Goal: Information Seeking & Learning: Learn about a topic

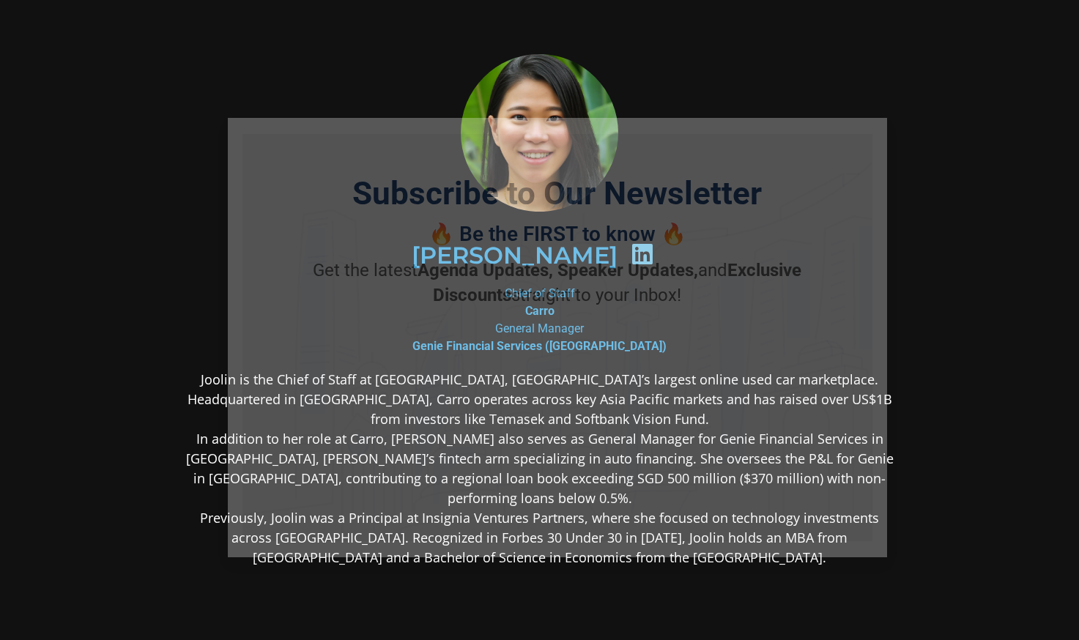
click at [959, 415] on section "[PERSON_NAME] Chief of Staff Carro General Manager Genie Financial Services ([G…" at bounding box center [539, 426] width 1079 height 853
click at [871, 137] on icon "Close" at bounding box center [867, 136] width 13 height 13
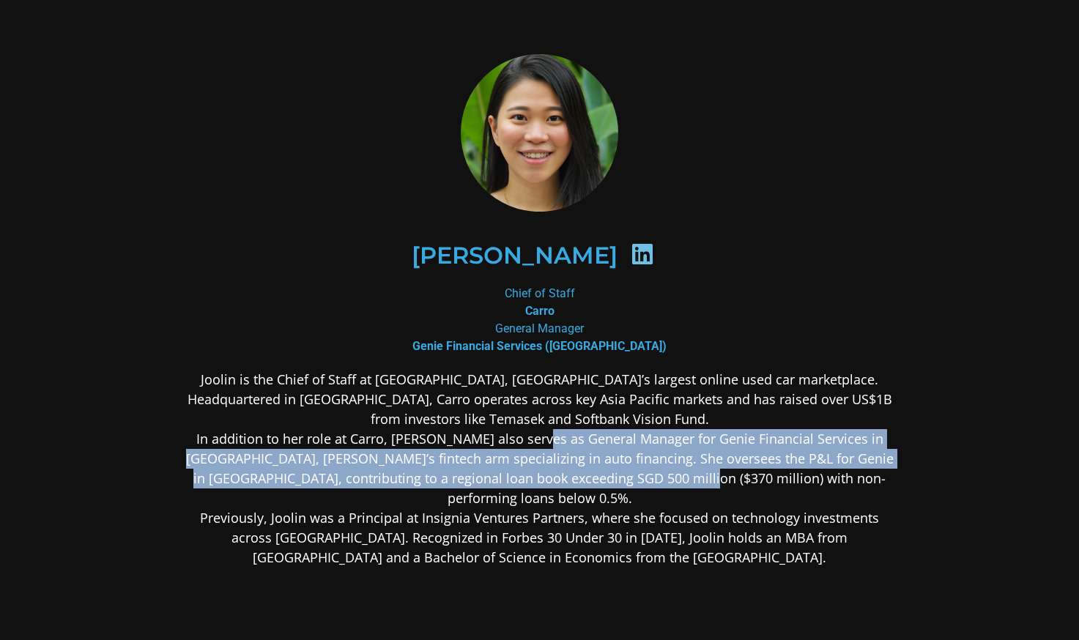
drag, startPoint x: 670, startPoint y: 476, endPoint x: 738, endPoint y: 496, distance: 71.6
click at [734, 494] on p "Joolin is the Chief of Staff at [GEOGRAPHIC_DATA], [GEOGRAPHIC_DATA]’s largest …" at bounding box center [540, 469] width 712 height 198
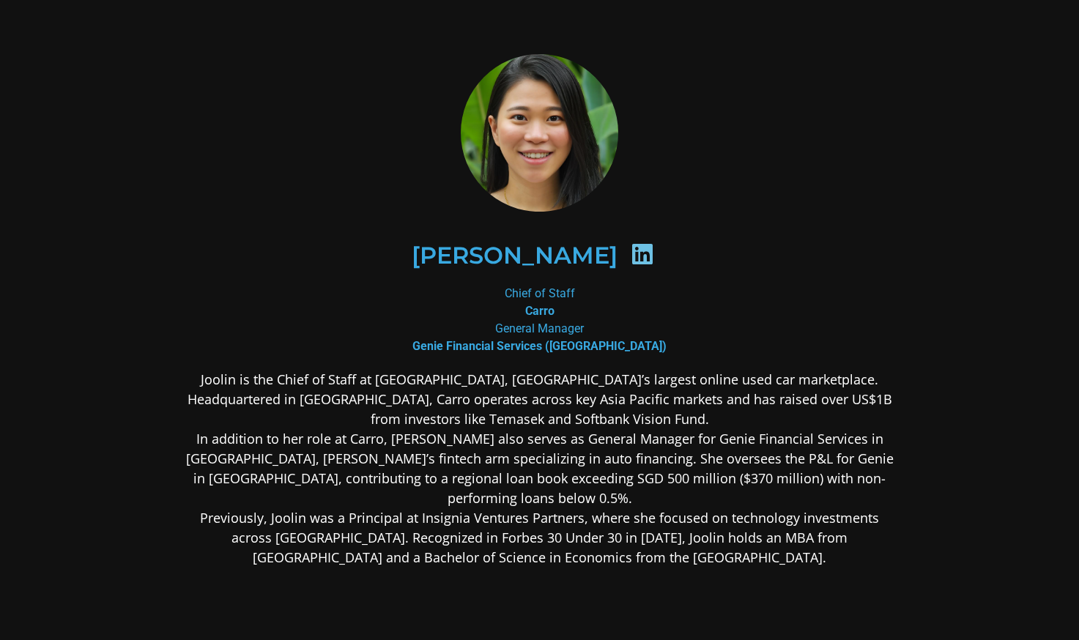
drag, startPoint x: 738, startPoint y: 496, endPoint x: 730, endPoint y: 519, distance: 25.0
click at [738, 497] on p "Joolin is the Chief of Staff at [GEOGRAPHIC_DATA], [GEOGRAPHIC_DATA]’s largest …" at bounding box center [540, 469] width 712 height 198
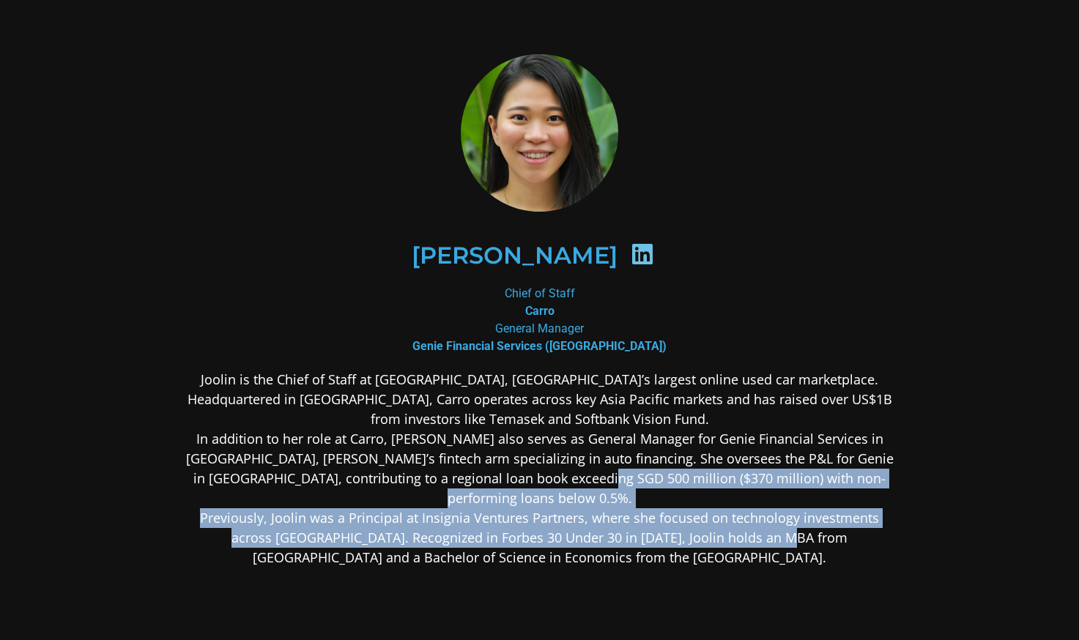
drag, startPoint x: 609, startPoint y: 484, endPoint x: 516, endPoint y: 451, distance: 98.0
click at [540, 460] on p "Joolin is the Chief of Staff at [GEOGRAPHIC_DATA], [GEOGRAPHIC_DATA]’s largest …" at bounding box center [540, 469] width 712 height 198
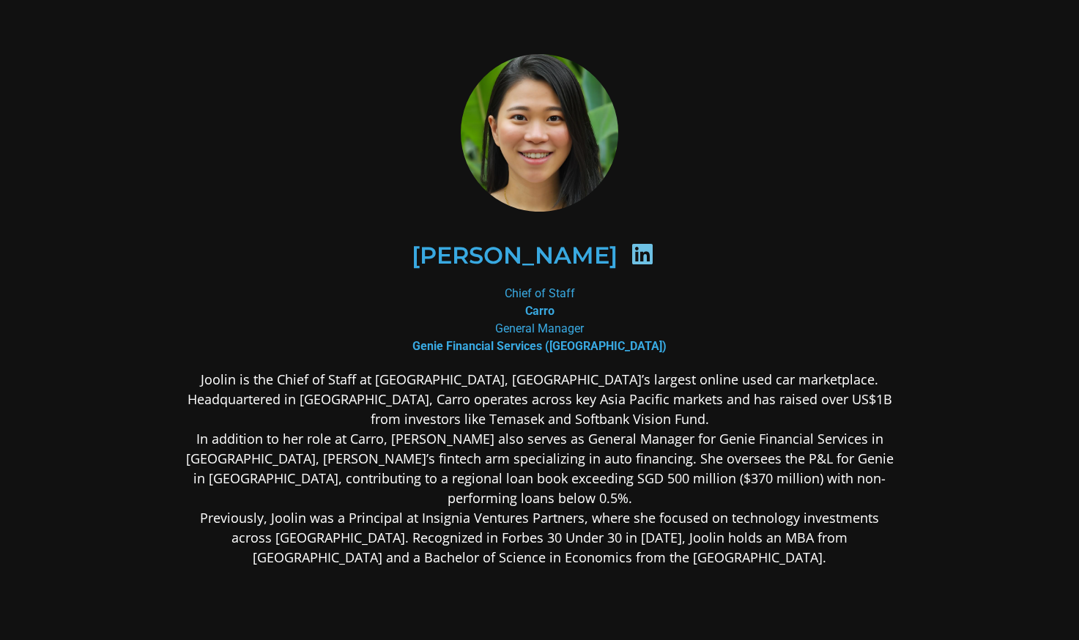
drag, startPoint x: 516, startPoint y: 451, endPoint x: 479, endPoint y: 448, distance: 37.5
click at [516, 451] on p "Joolin is the Chief of Staff at [GEOGRAPHIC_DATA], [GEOGRAPHIC_DATA]’s largest …" at bounding box center [540, 469] width 712 height 198
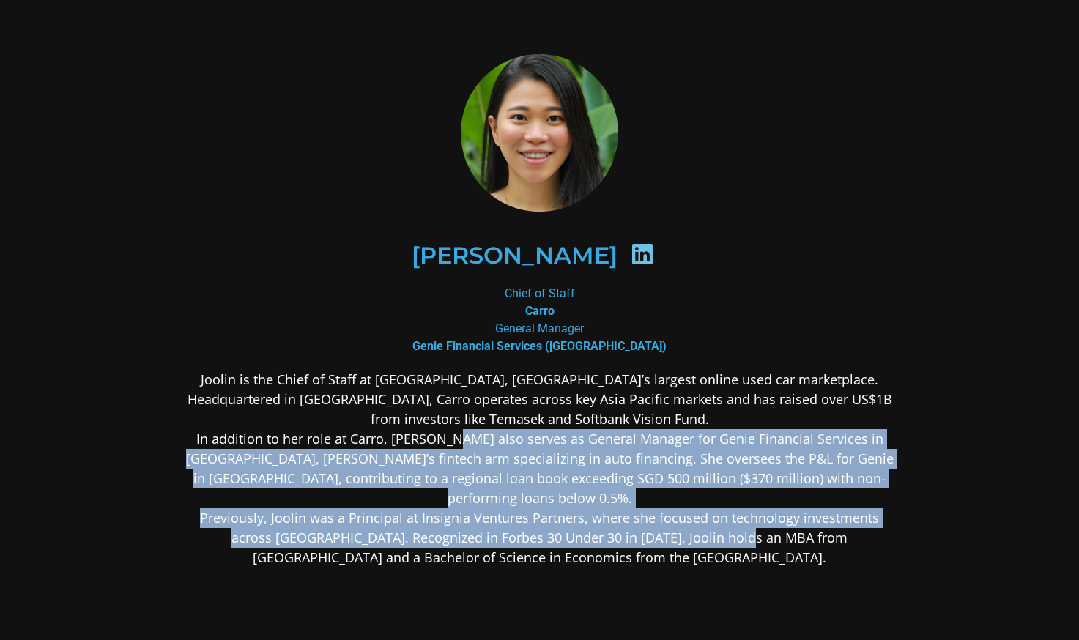
drag, startPoint x: 538, startPoint y: 473, endPoint x: 687, endPoint y: 525, distance: 158.0
click at [688, 524] on p "Joolin is the Chief of Staff at [GEOGRAPHIC_DATA], [GEOGRAPHIC_DATA]’s largest …" at bounding box center [540, 469] width 712 height 198
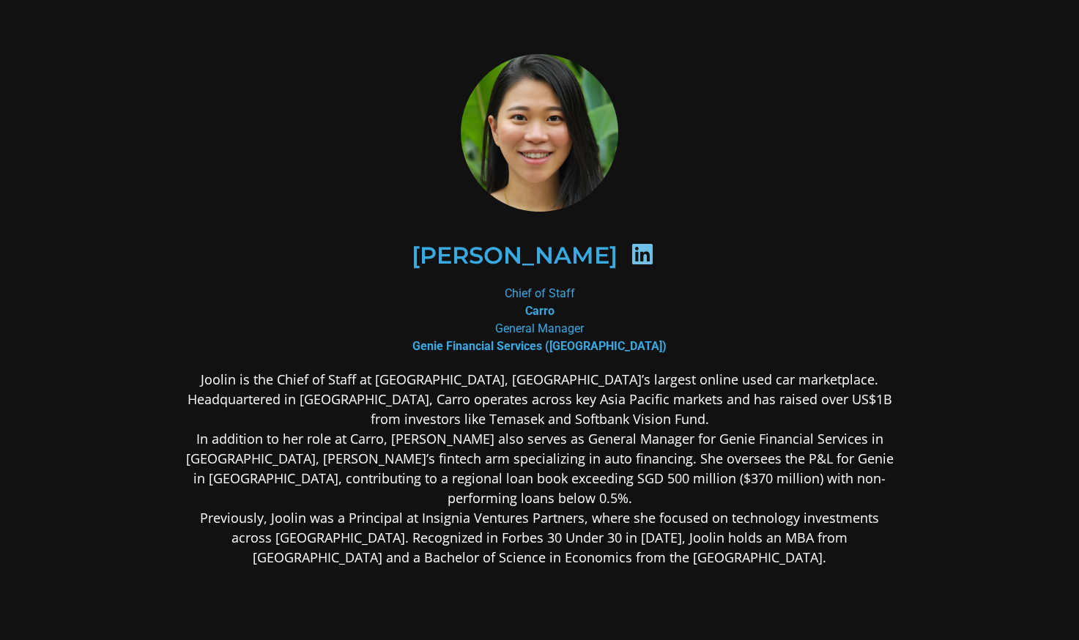
click at [686, 523] on p "Joolin is the Chief of Staff at [GEOGRAPHIC_DATA], [GEOGRAPHIC_DATA]’s largest …" at bounding box center [540, 469] width 712 height 198
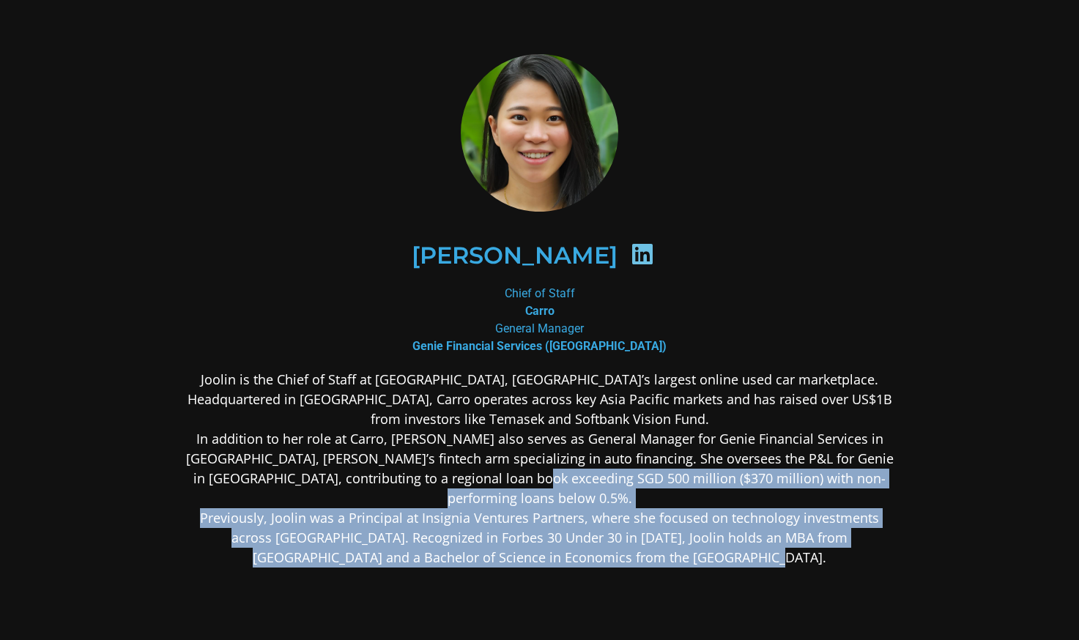
drag, startPoint x: 659, startPoint y: 530, endPoint x: 509, endPoint y: 470, distance: 161.3
click at [519, 475] on p "Joolin is the Chief of Staff at [GEOGRAPHIC_DATA], [GEOGRAPHIC_DATA]’s largest …" at bounding box center [540, 469] width 712 height 198
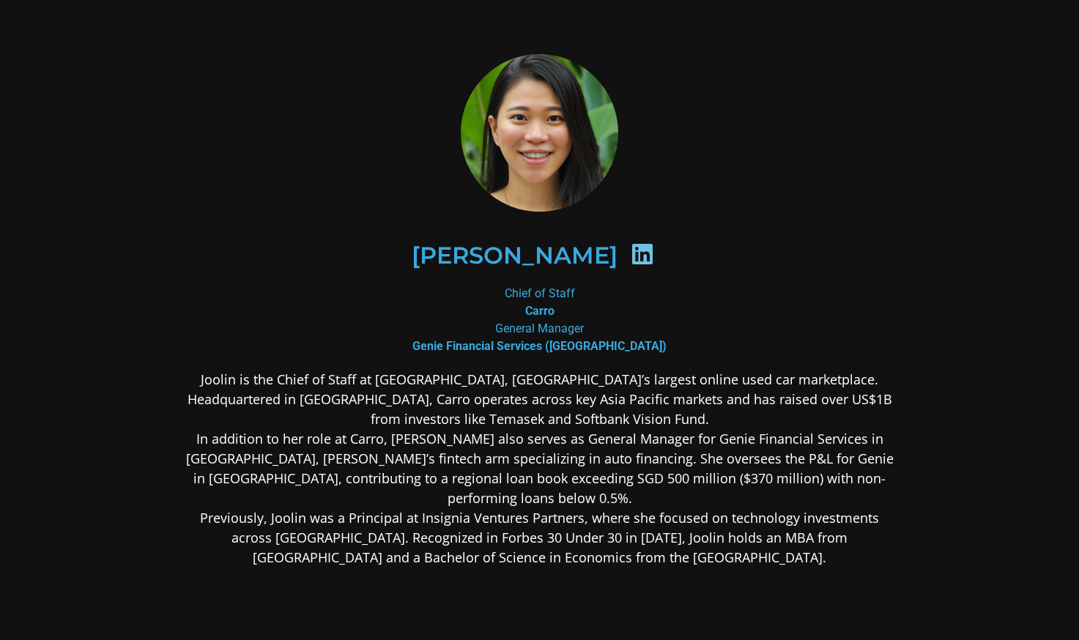
drag, startPoint x: 509, startPoint y: 470, endPoint x: 497, endPoint y: 457, distance: 17.6
click at [508, 469] on p "Joolin is the Chief of Staff at [GEOGRAPHIC_DATA], [GEOGRAPHIC_DATA]’s largest …" at bounding box center [540, 469] width 712 height 198
drag, startPoint x: 531, startPoint y: 464, endPoint x: 881, endPoint y: 537, distance: 357.6
click at [770, 532] on p "Joolin is the Chief of Staff at [GEOGRAPHIC_DATA], [GEOGRAPHIC_DATA]’s largest …" at bounding box center [540, 469] width 712 height 198
drag, startPoint x: 881, startPoint y: 537, endPoint x: 851, endPoint y: 555, distance: 35.2
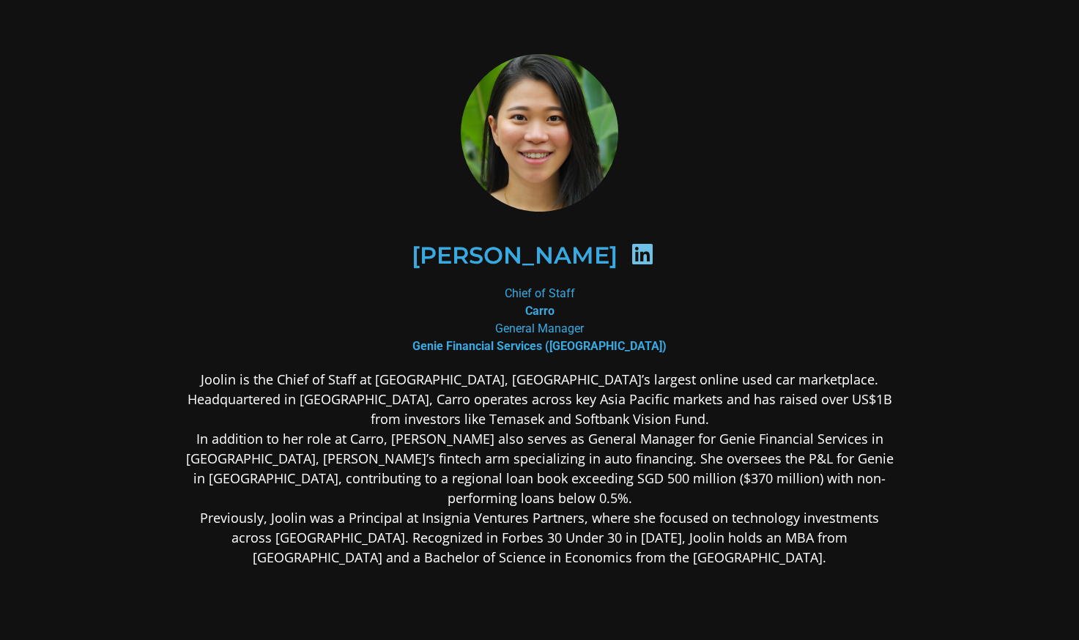
click at [877, 537] on p "Joolin is the Chief of Staff at [GEOGRAPHIC_DATA], [GEOGRAPHIC_DATA]’s largest …" at bounding box center [540, 469] width 712 height 198
drag, startPoint x: 810, startPoint y: 549, endPoint x: 573, endPoint y: 468, distance: 250.9
click at [579, 470] on div "Joolin is the Chief of Staff at [GEOGRAPHIC_DATA], [GEOGRAPHIC_DATA]’s largest …" at bounding box center [540, 584] width 712 height 429
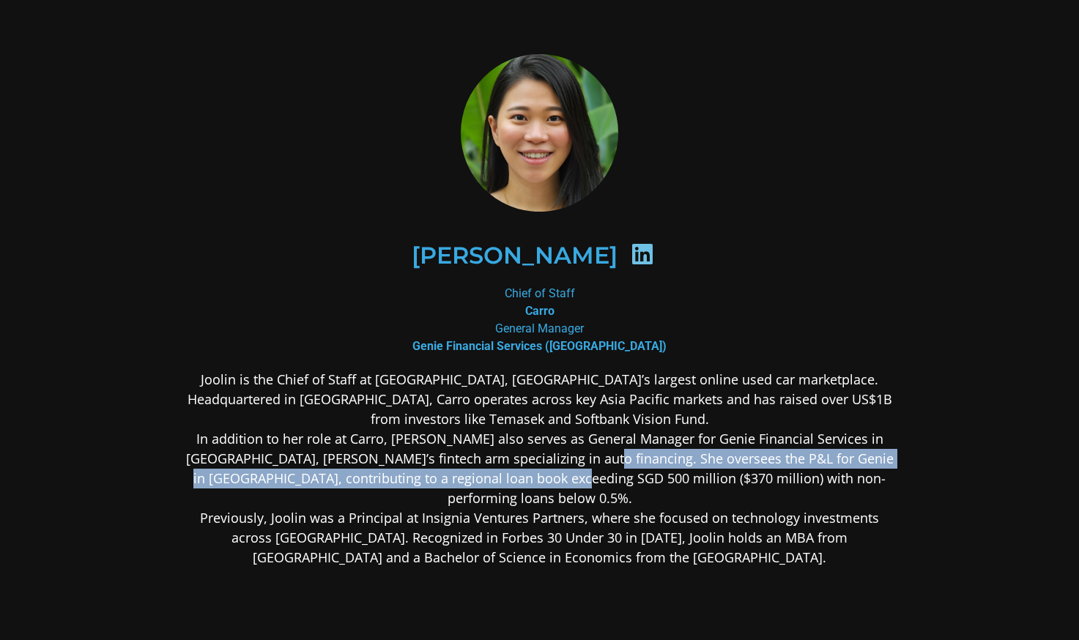
click at [553, 465] on p "Joolin is the Chief of Staff at [GEOGRAPHIC_DATA], [GEOGRAPHIC_DATA]’s largest …" at bounding box center [540, 469] width 712 height 198
drag, startPoint x: 512, startPoint y: 451, endPoint x: 847, endPoint y: 530, distance: 344.0
click at [834, 530] on p "Joolin is the Chief of Staff at [GEOGRAPHIC_DATA], [GEOGRAPHIC_DATA]’s largest …" at bounding box center [540, 469] width 712 height 198
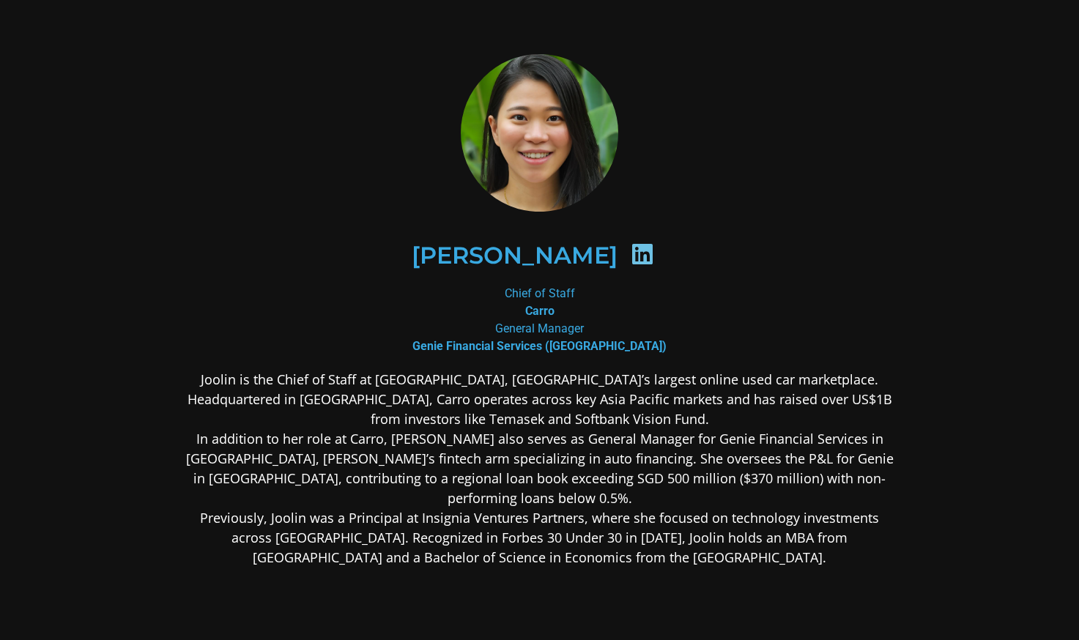
click at [847, 530] on p "Joolin is the Chief of Staff at Carro, Southeast Asia’s largest online used car…" at bounding box center [540, 469] width 712 height 198
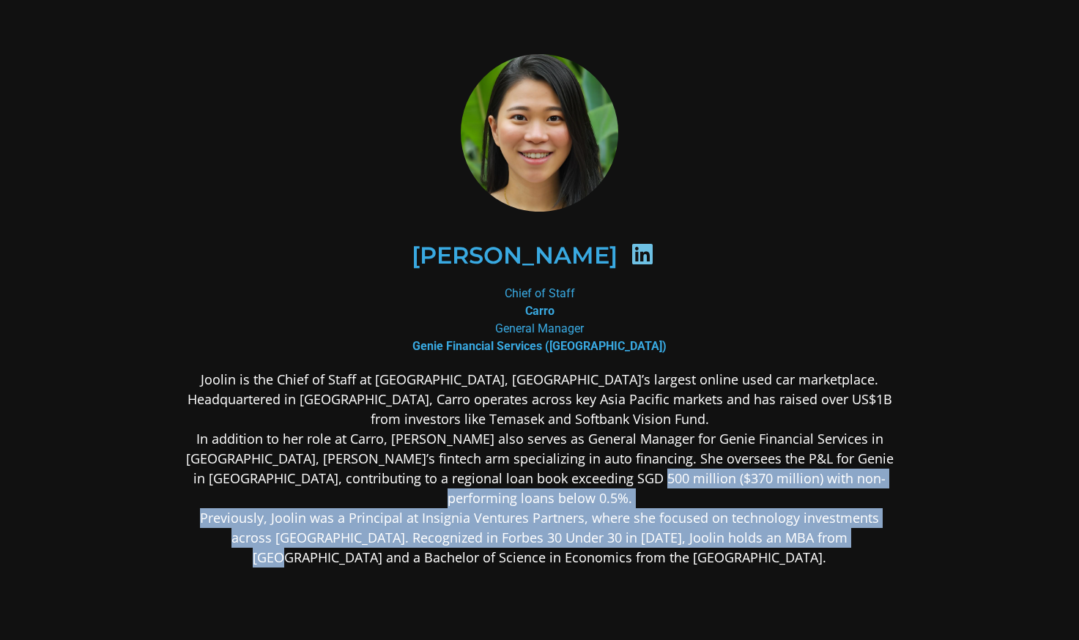
drag, startPoint x: 752, startPoint y: 513, endPoint x: 504, endPoint y: 457, distance: 253.8
click at [554, 468] on p "Joolin is the Chief of Staff at Carro, Southeast Asia’s largest online used car…" at bounding box center [540, 469] width 712 height 198
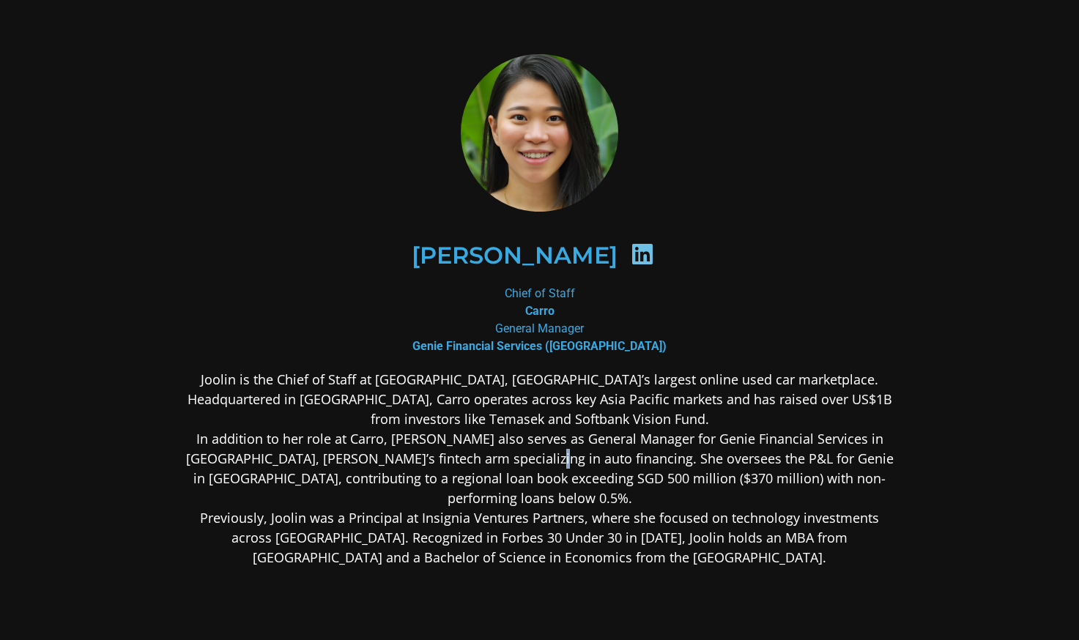
drag, startPoint x: 504, startPoint y: 457, endPoint x: 479, endPoint y: 450, distance: 26.0
click at [499, 456] on p "Joolin is the Chief of Staff at Carro, Southeast Asia’s largest online used car…" at bounding box center [540, 469] width 712 height 198
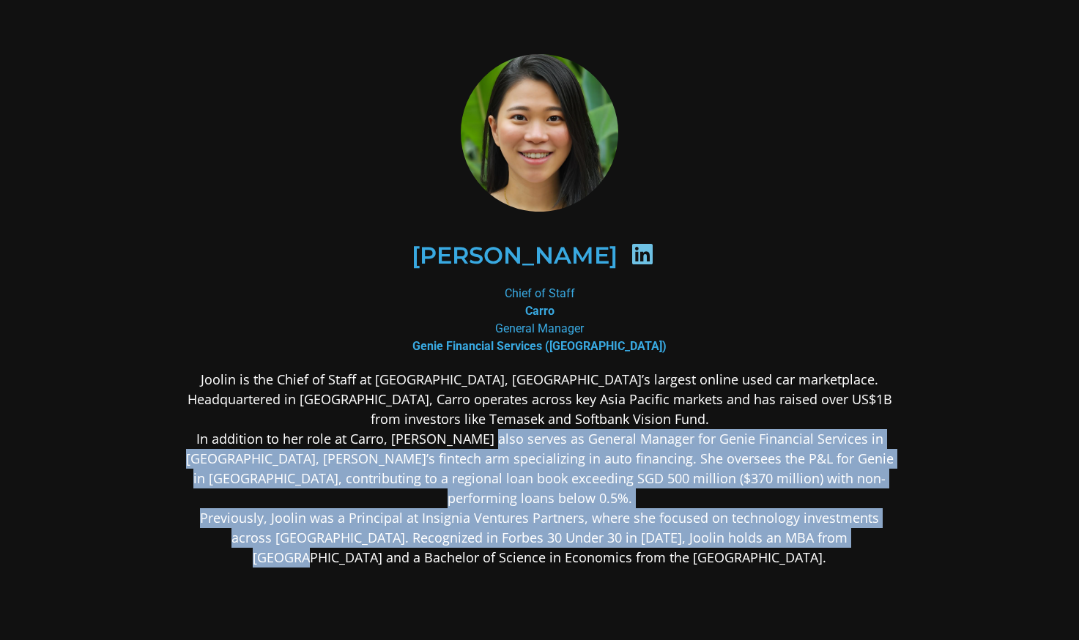
drag, startPoint x: 478, startPoint y: 448, endPoint x: 843, endPoint y: 522, distance: 372.2
click at [837, 521] on p "Joolin is the Chief of Staff at Carro, Southeast Asia’s largest online used car…" at bounding box center [540, 469] width 712 height 198
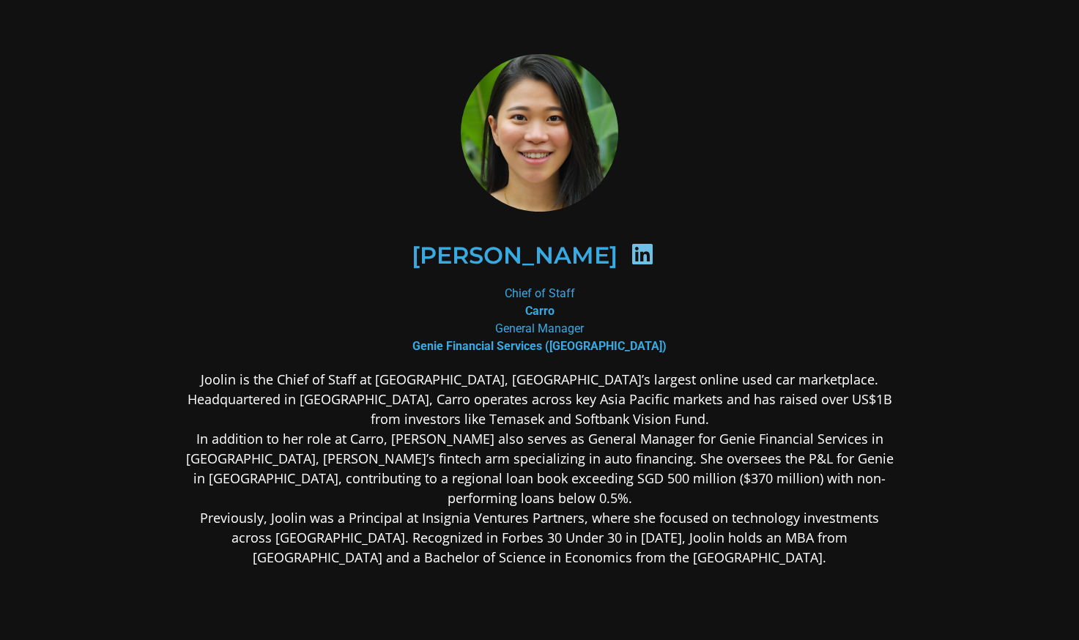
click at [849, 522] on p "Joolin is the Chief of Staff at Carro, Southeast Asia’s largest online used car…" at bounding box center [540, 469] width 712 height 198
drag, startPoint x: 749, startPoint y: 515, endPoint x: 579, endPoint y: 478, distance: 173.9
click at [604, 482] on div "Joolin is the Chief of Staff at Carro, Southeast Asia’s largest online used car…" at bounding box center [540, 584] width 712 height 429
click at [578, 478] on p "Joolin is the Chief of Staff at Carro, Southeast Asia’s largest online used car…" at bounding box center [540, 469] width 712 height 198
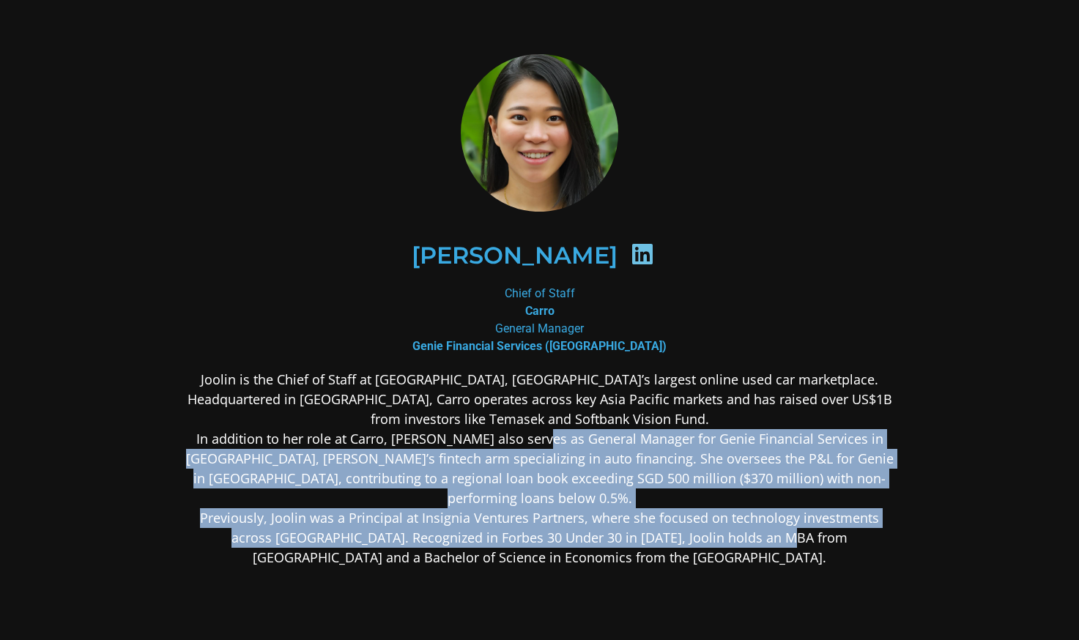
drag, startPoint x: 528, startPoint y: 434, endPoint x: 771, endPoint y: 519, distance: 256.9
click at [754, 515] on p "Joolin is the Chief of Staff at Carro, Southeast Asia’s largest online used car…" at bounding box center [540, 469] width 712 height 198
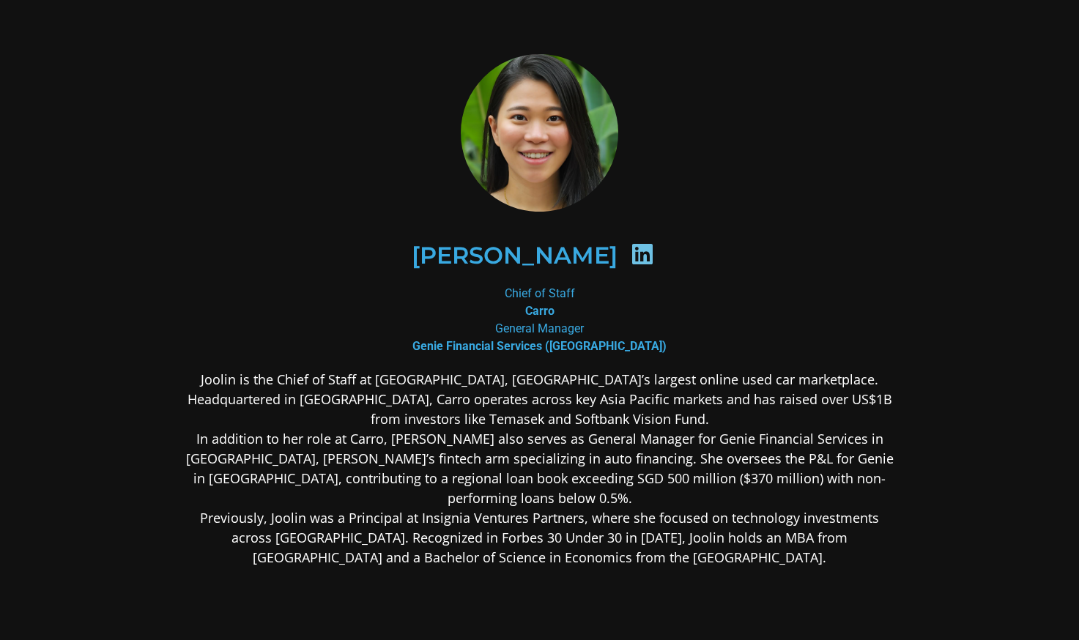
click at [770, 519] on p "Joolin is the Chief of Staff at Carro, Southeast Asia’s largest online used car…" at bounding box center [540, 469] width 712 height 198
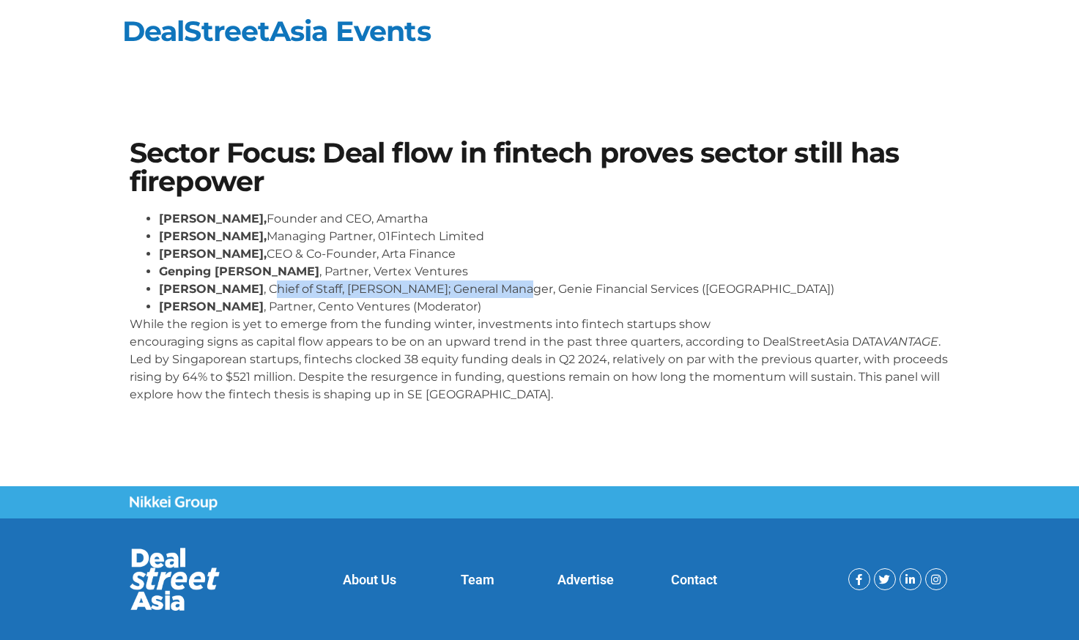
drag, startPoint x: 406, startPoint y: 283, endPoint x: 494, endPoint y: 284, distance: 87.9
click at [494, 284] on li "[PERSON_NAME] , Chief of Staff, [PERSON_NAME]; General Manager, Genie Financial…" at bounding box center [554, 290] width 791 height 18
click at [499, 284] on li "[PERSON_NAME] , Chief of Staff, [PERSON_NAME]; General Manager, Genie Financial…" at bounding box center [554, 290] width 791 height 18
